Goal: Complete application form: Complete application form

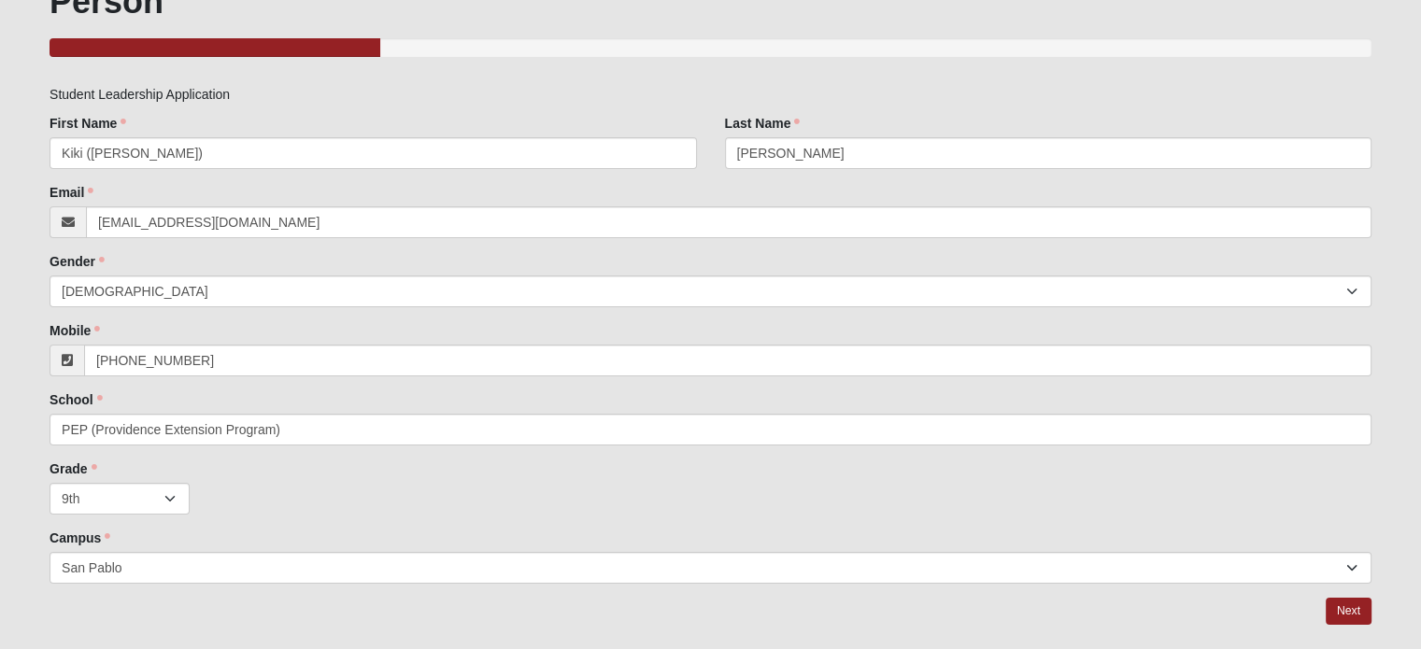
scroll to position [193, 0]
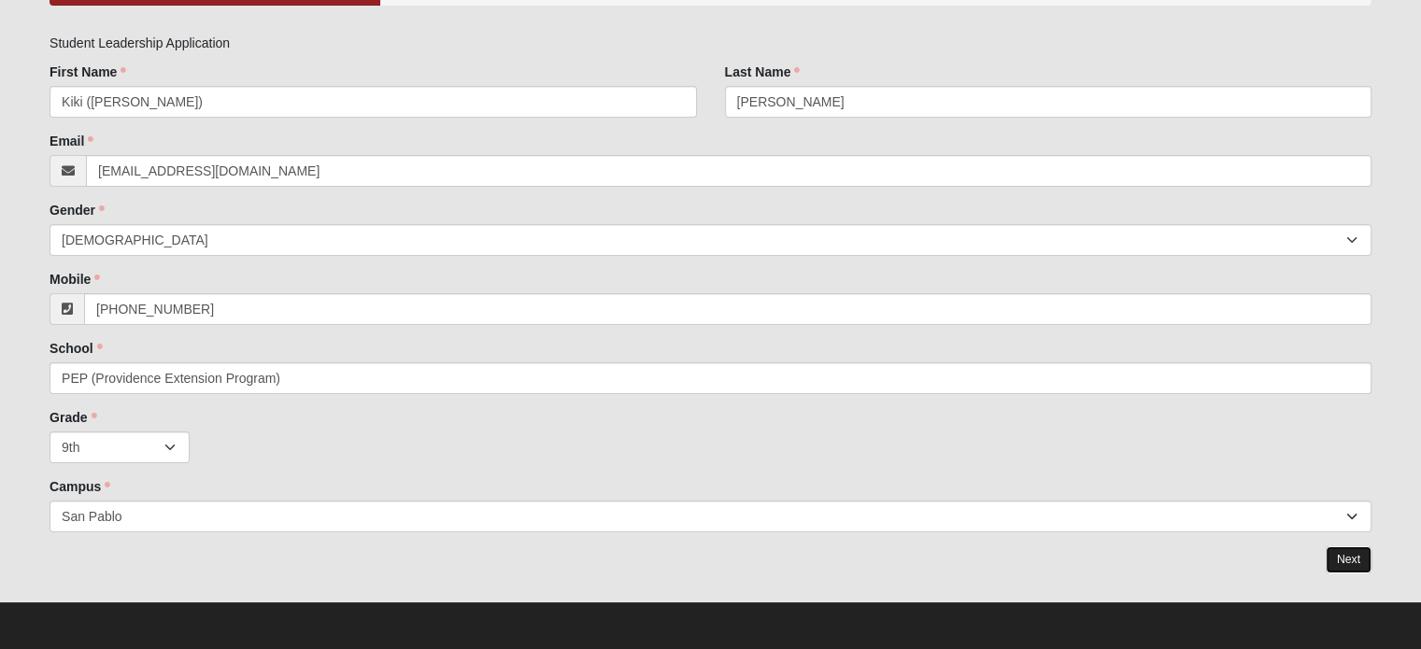
click at [1349, 560] on link "Next" at bounding box center [1349, 560] width 46 height 27
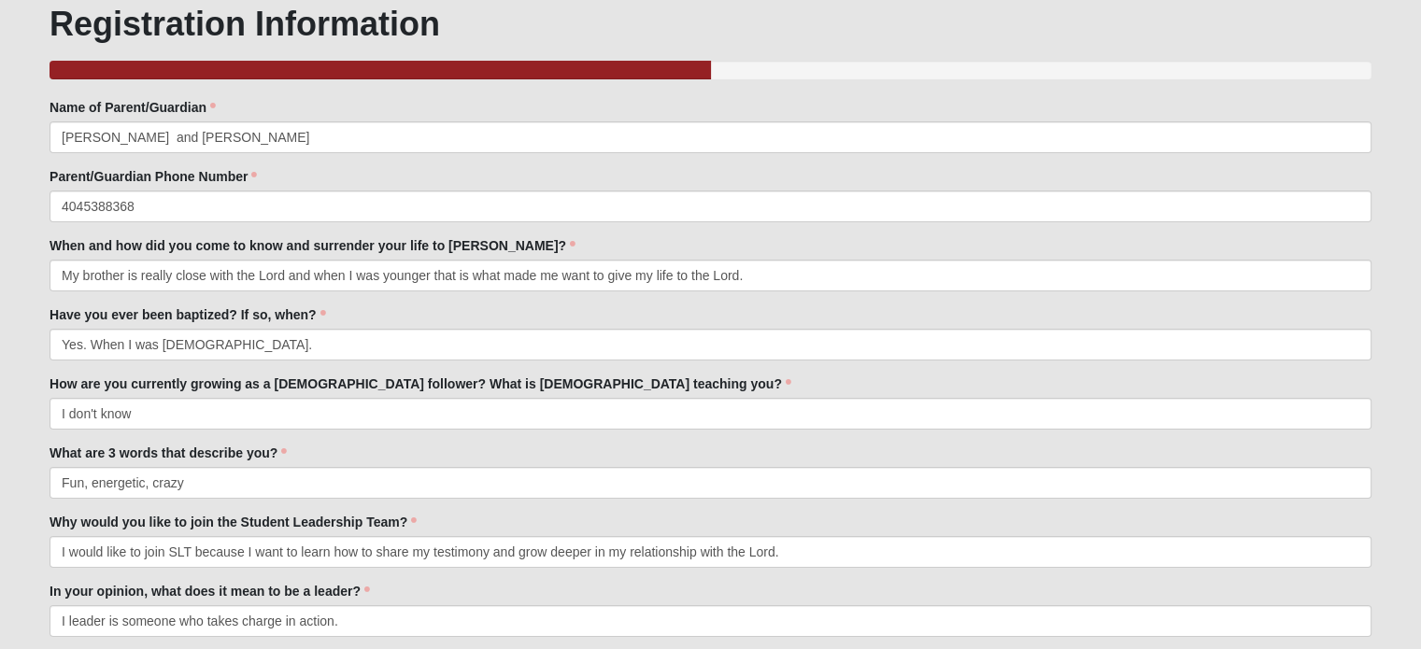
scroll to position [123, 0]
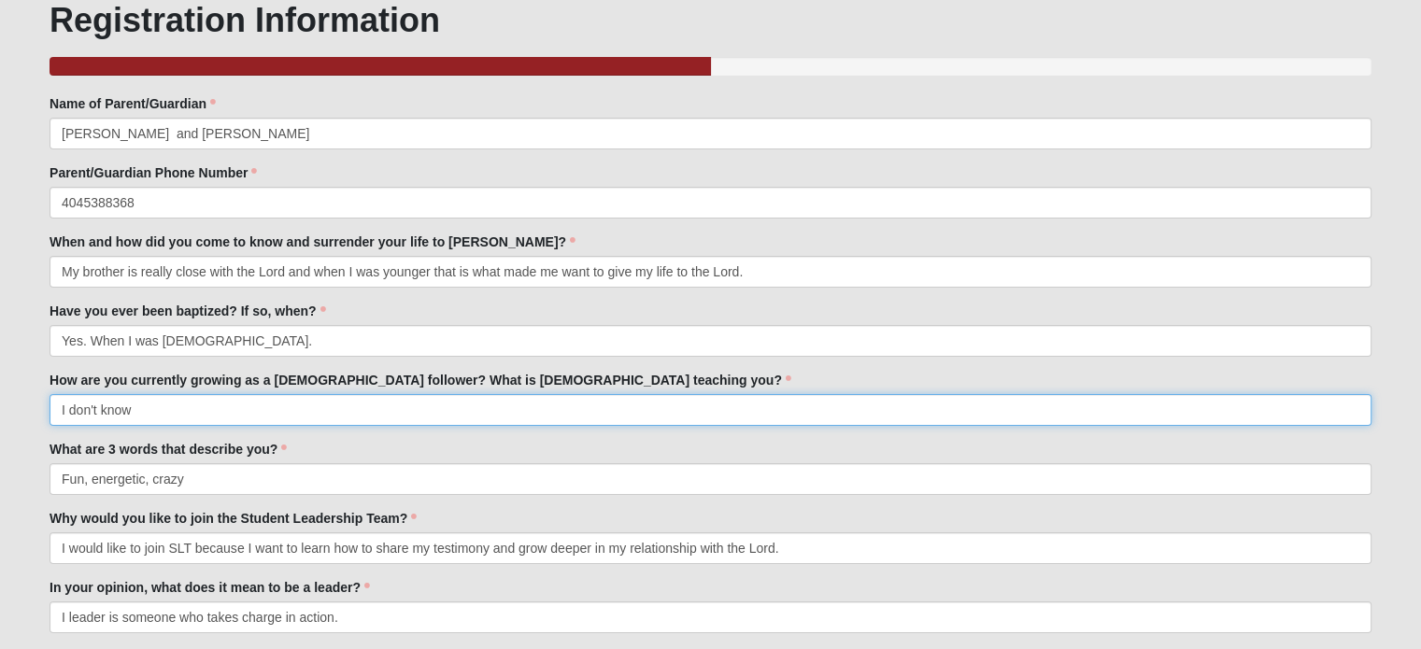
click at [98, 400] on input "I don't know" at bounding box center [711, 410] width 1322 height 32
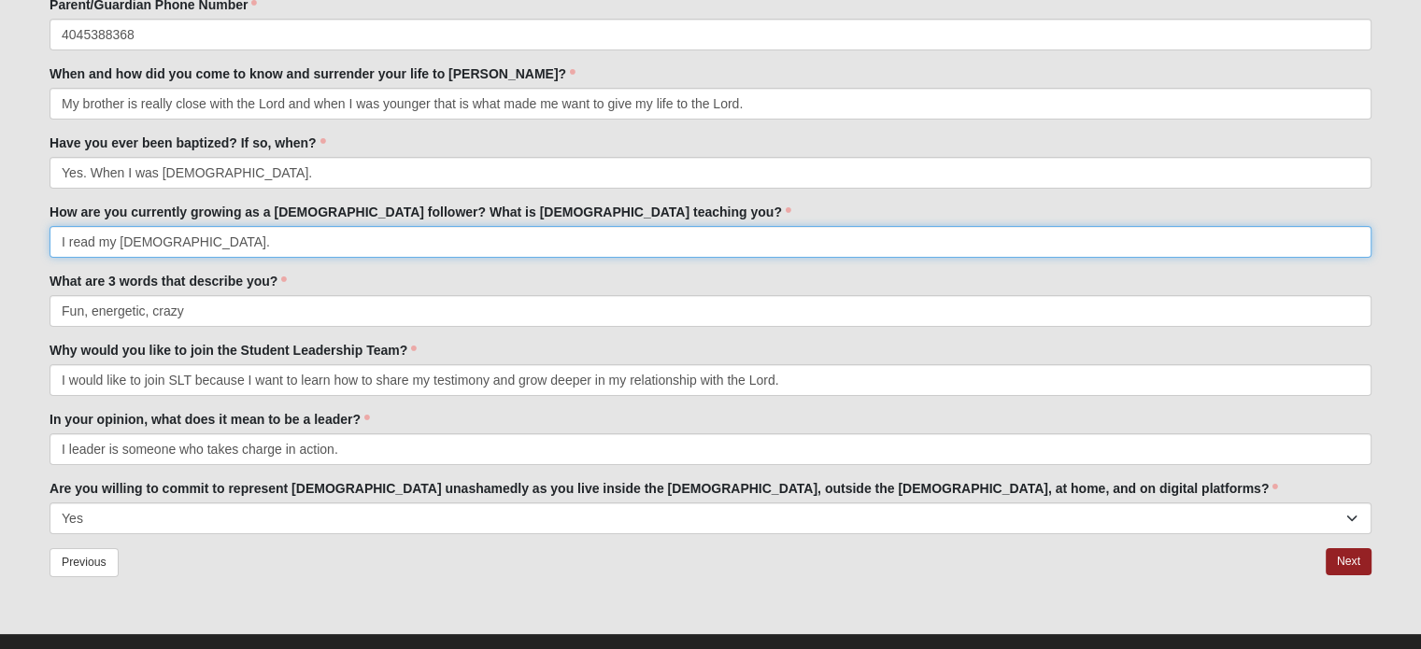
scroll to position [306, 0]
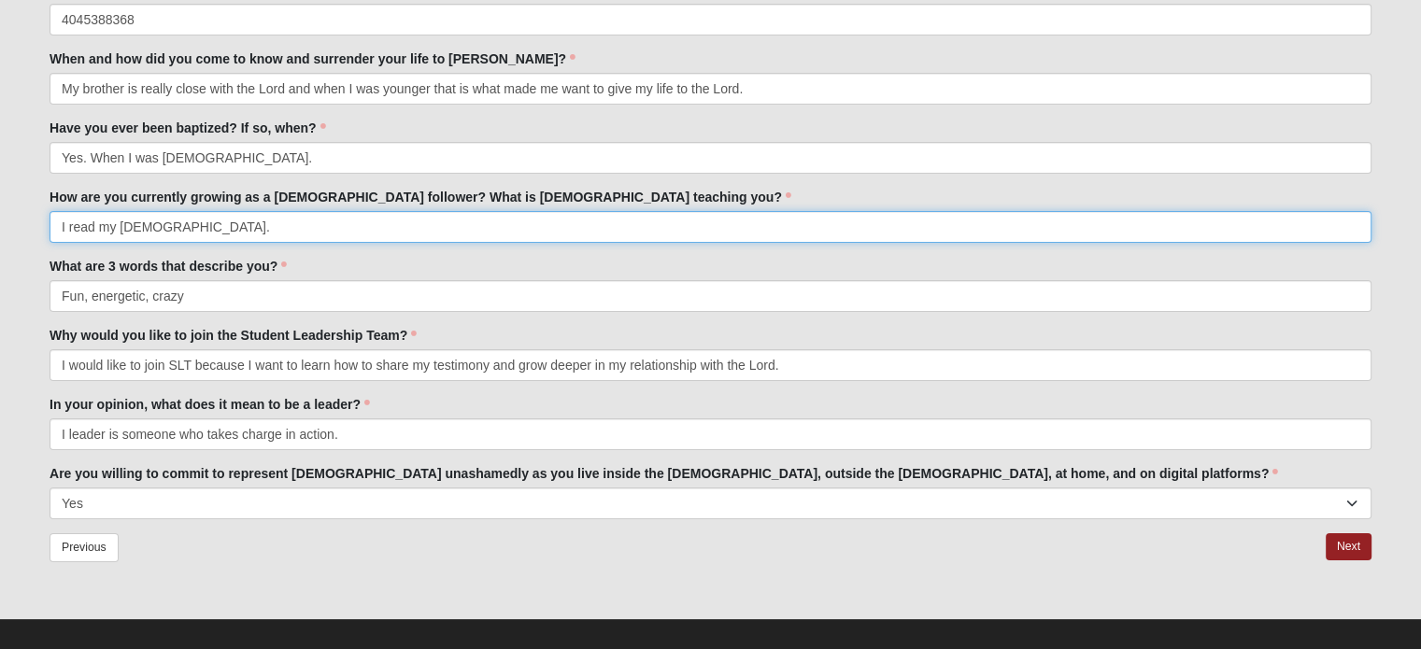
type input "I read my [DEMOGRAPHIC_DATA]."
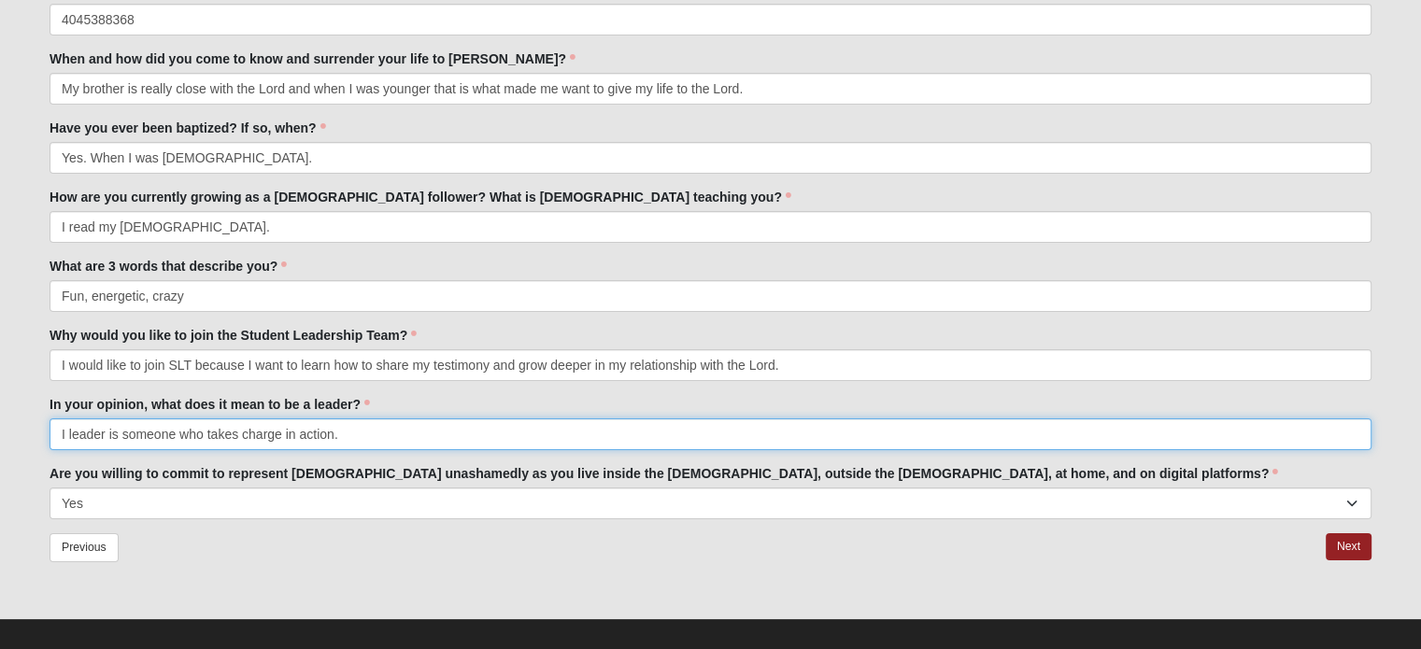
click at [375, 436] on input "I leader is someone who takes charge in action." at bounding box center [711, 435] width 1322 height 32
click at [438, 437] on input "I leader is someone who takes charge in action and does things even if people t…" at bounding box center [711, 435] width 1322 height 32
type input "I leader is someone who takes charge in action and does things for the glory of…"
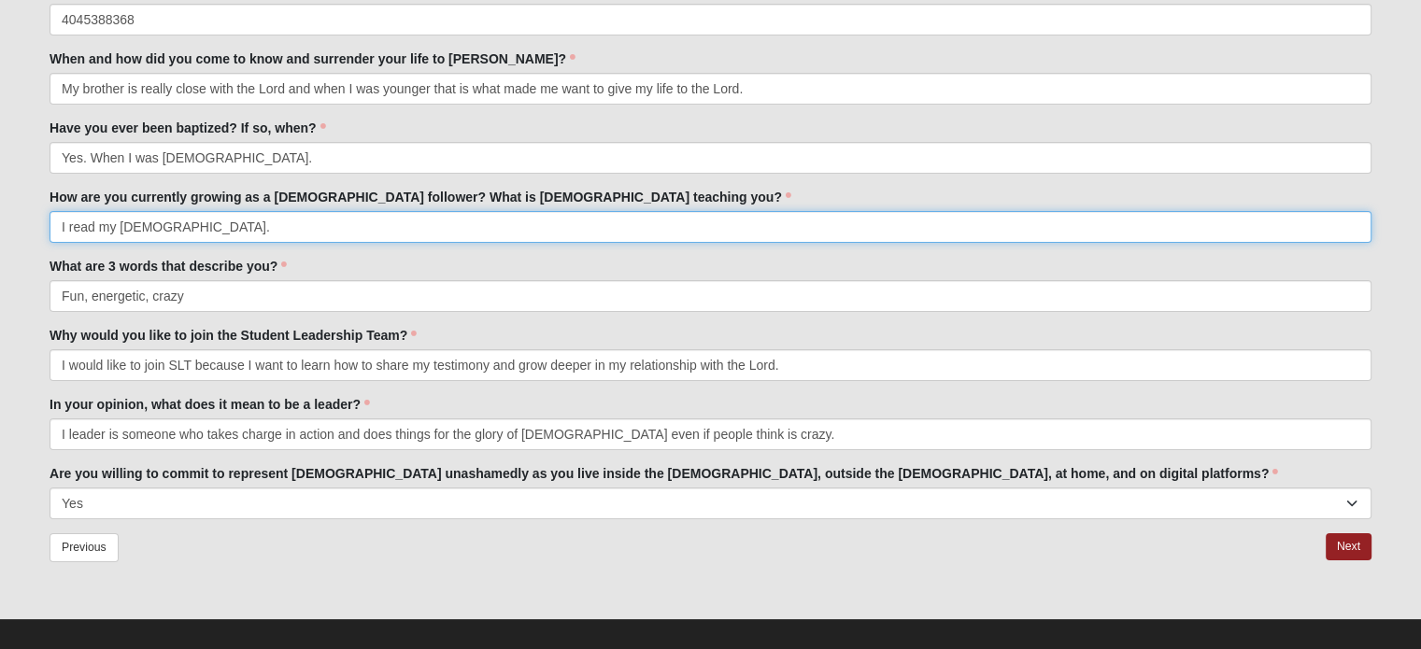
click at [285, 227] on input "I read my [DEMOGRAPHIC_DATA]." at bounding box center [711, 227] width 1322 height 32
type input "I read my [DEMOGRAPHIC_DATA] and attend [DEMOGRAPHIC_DATA] [DATE] and students …"
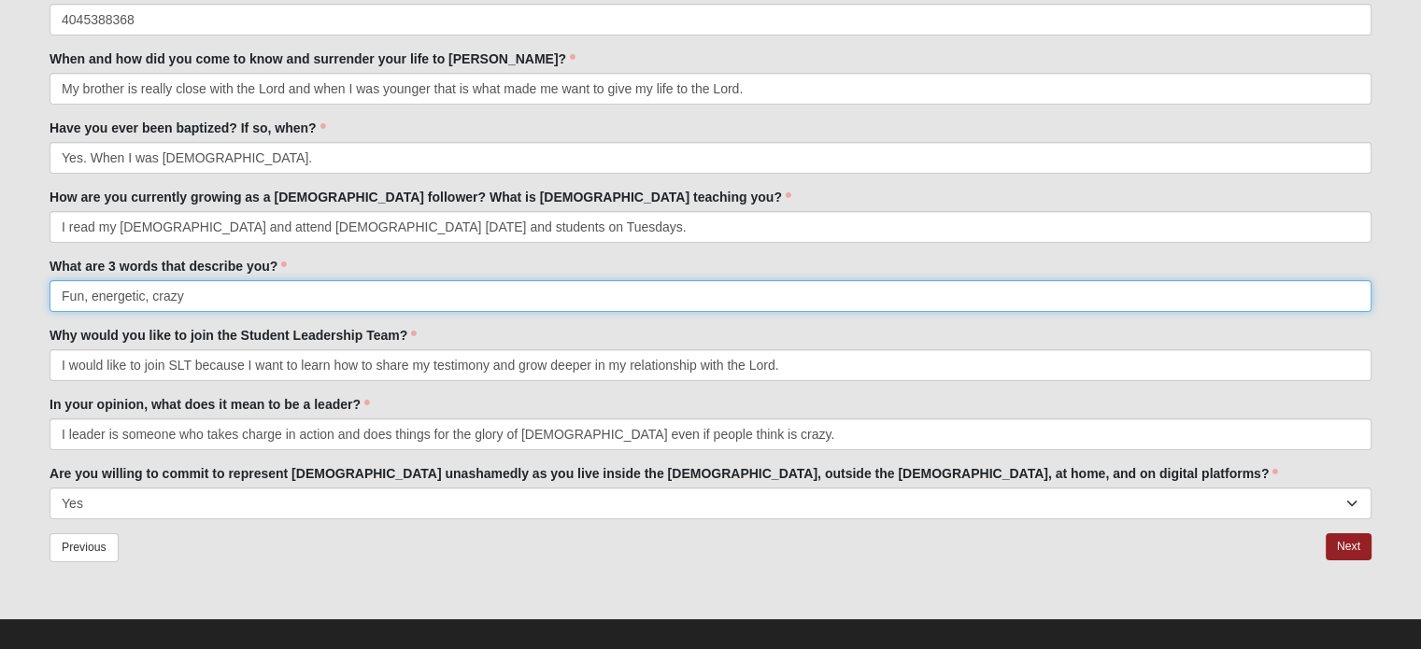
click at [221, 294] on input "Fun, energetic, crazy" at bounding box center [711, 296] width 1322 height 32
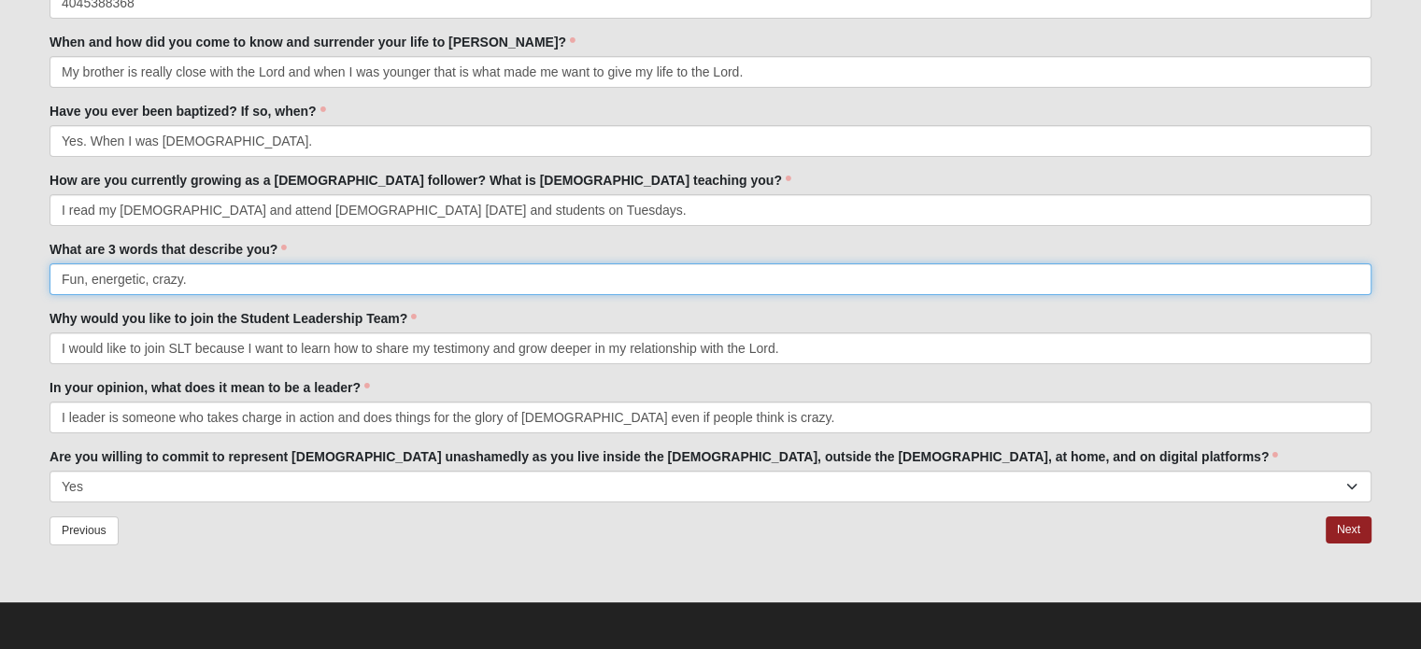
scroll to position [0, 0]
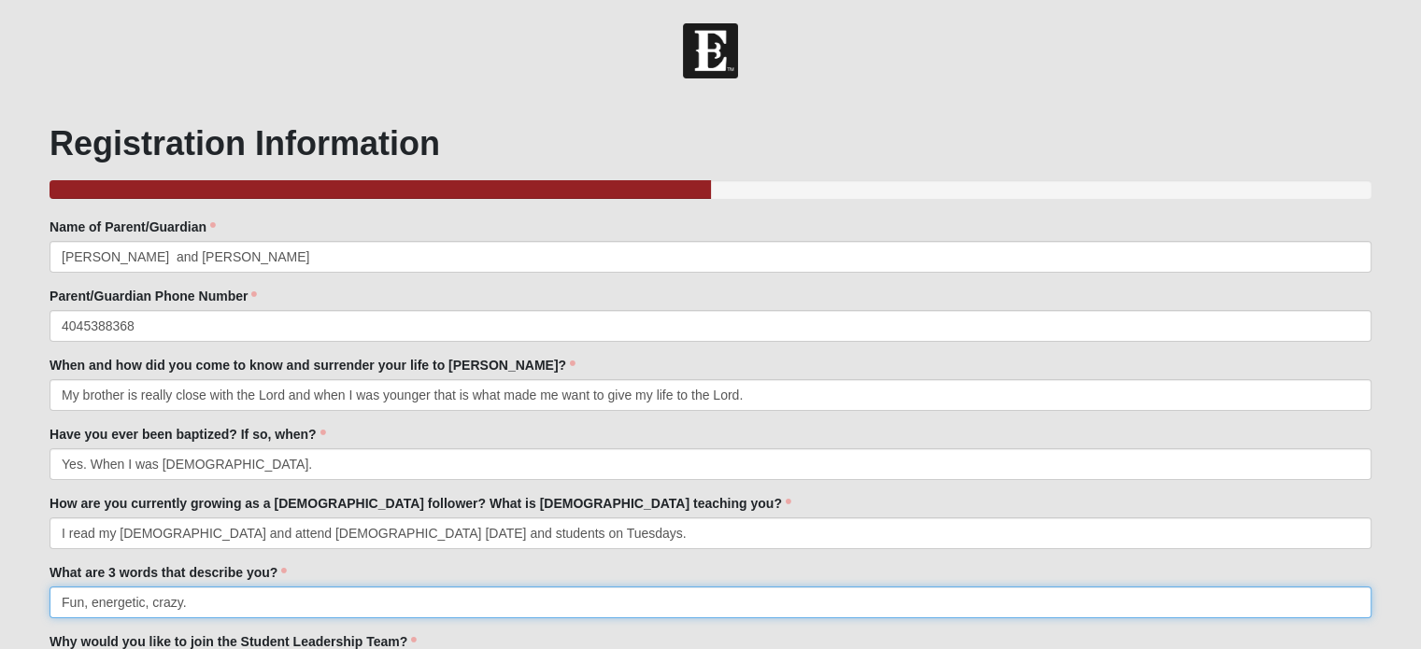
type input "Fun, energetic, crazy."
